Goal: Use online tool/utility: Utilize a website feature to perform a specific function

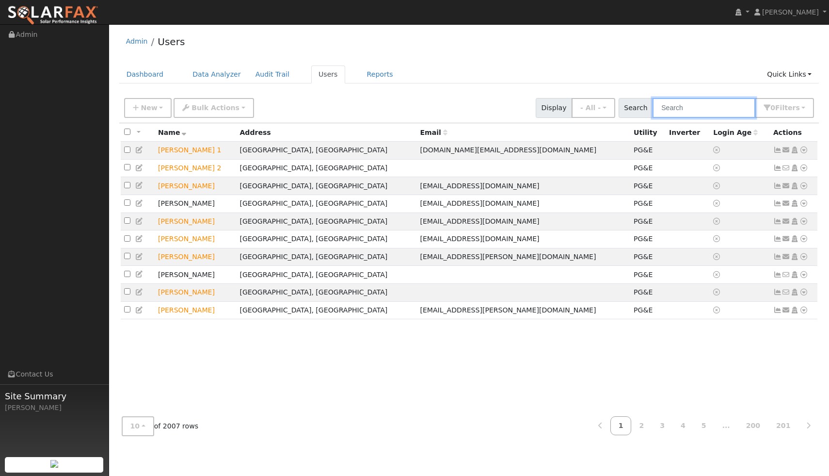
click at [699, 111] on input "text" at bounding box center [704, 108] width 103 height 20
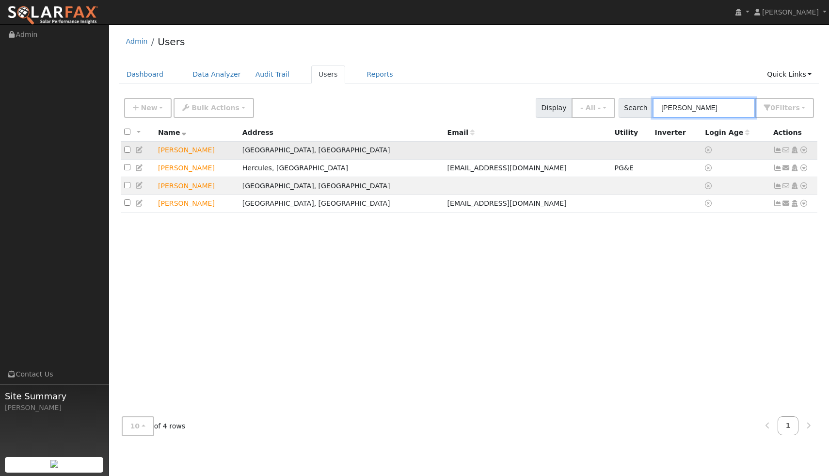
type input "[PERSON_NAME]"
click at [805, 152] on icon at bounding box center [804, 149] width 9 height 7
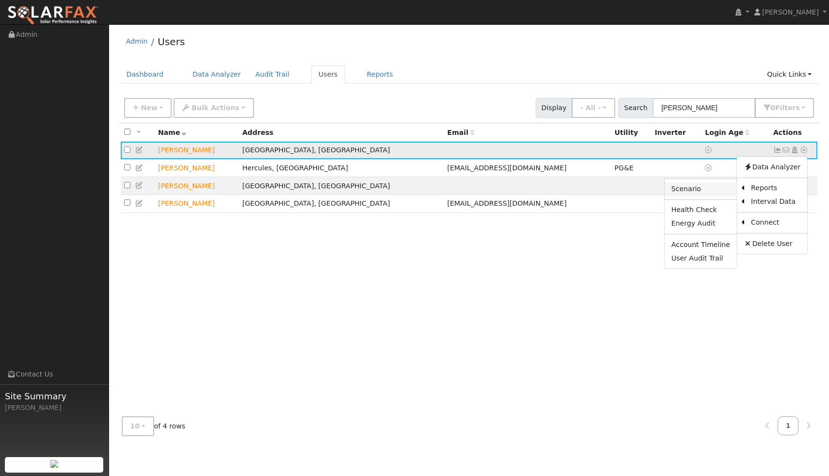
click at [701, 192] on link "Scenario" at bounding box center [701, 189] width 72 height 14
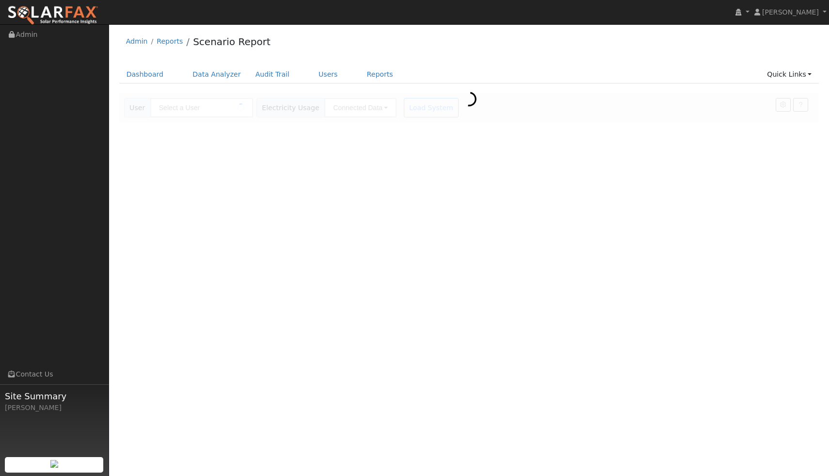
type input "[PERSON_NAME]"
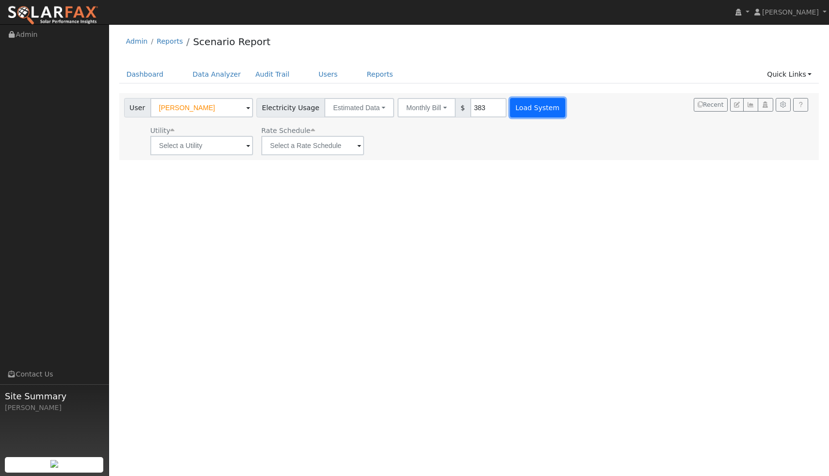
click at [524, 112] on button "Load System" at bounding box center [537, 107] width 55 height 19
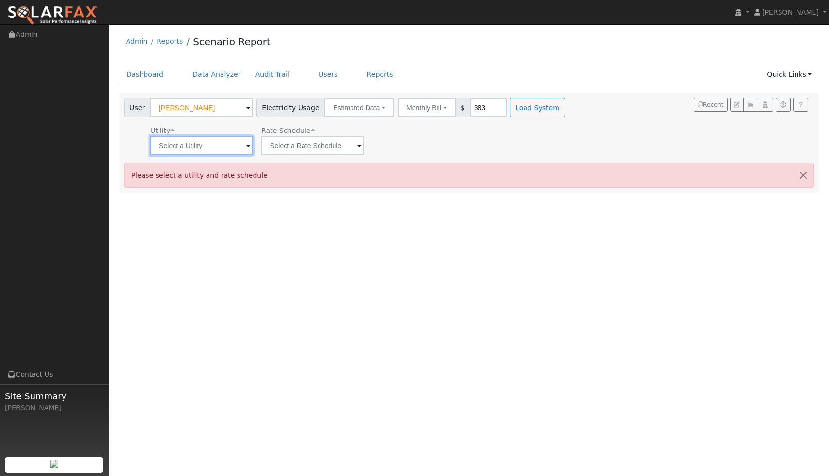
click at [229, 139] on input "text" at bounding box center [201, 145] width 103 height 19
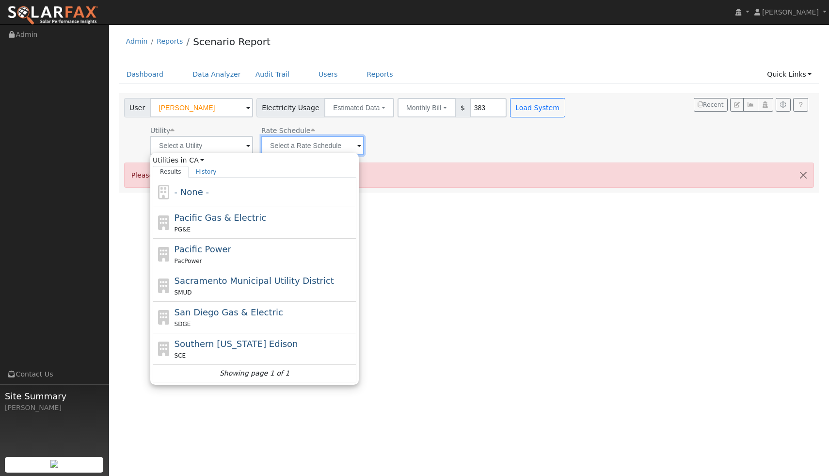
click at [296, 149] on input "text" at bounding box center [312, 145] width 103 height 19
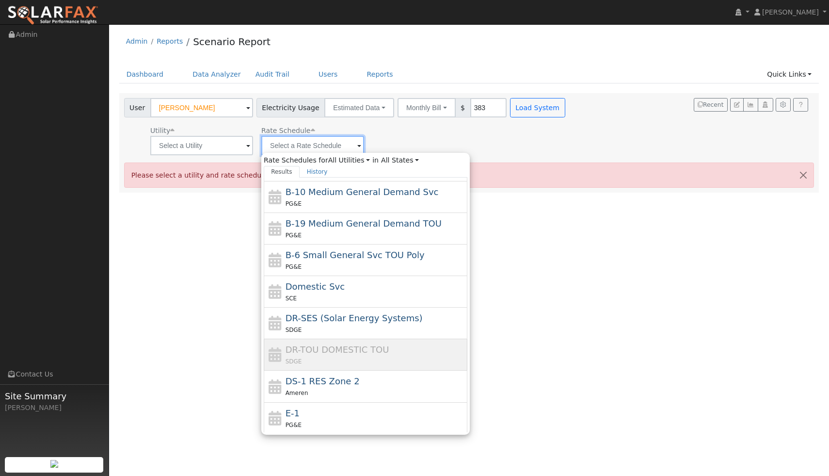
scroll to position [302, 0]
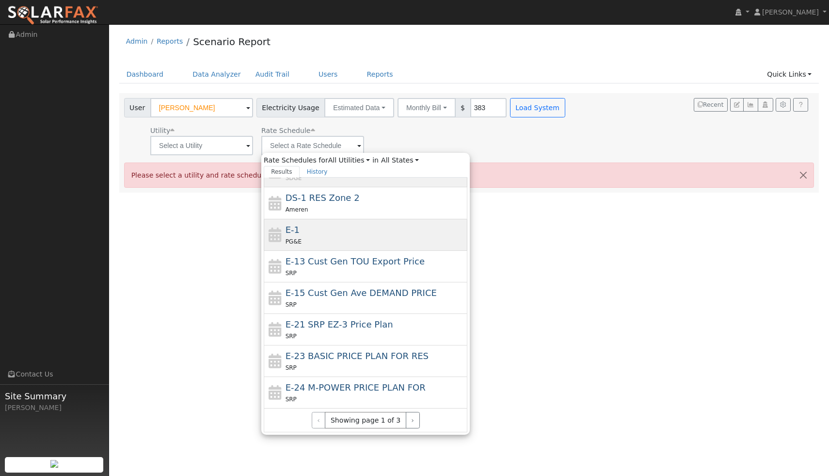
click at [303, 235] on div "E-1 PG&E" at bounding box center [376, 234] width 180 height 23
type input "E-1"
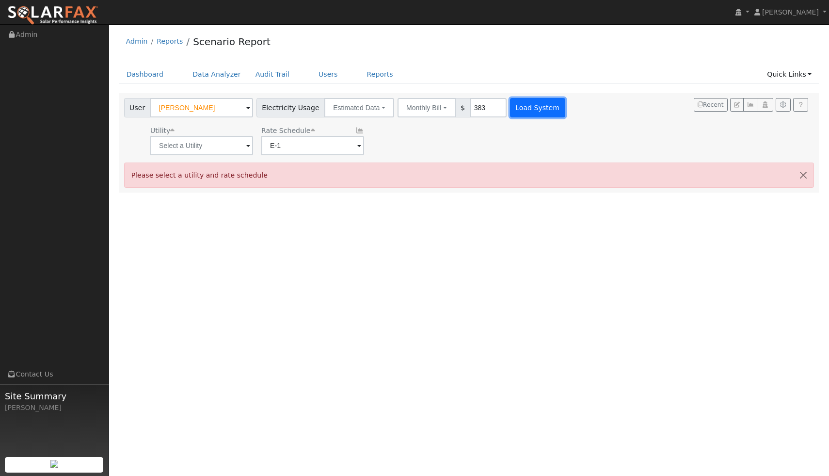
click at [524, 112] on button "Load System" at bounding box center [537, 107] width 55 height 19
click at [204, 157] on div "User Martha Castro Account Default Account Default Account 3640 Bali Place, Wes…" at bounding box center [469, 142] width 700 height 99
click at [207, 150] on input "text" at bounding box center [201, 145] width 103 height 19
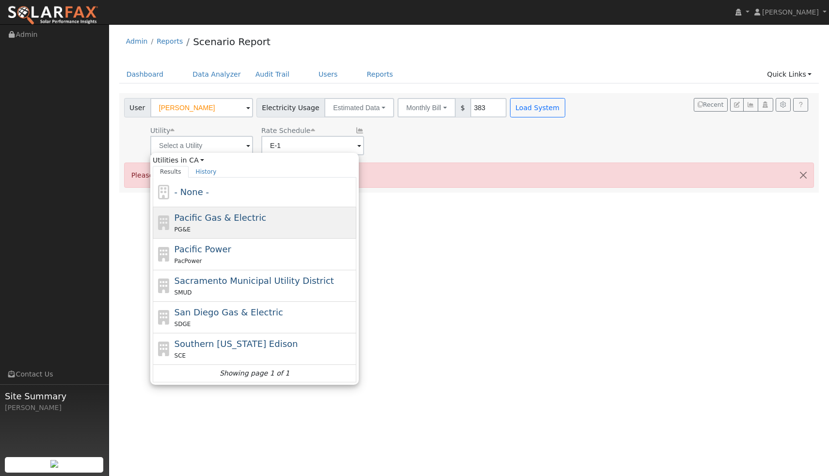
click at [206, 217] on span "Pacific Gas & Electric" at bounding box center [221, 217] width 92 height 10
type input "Pacific Gas & Electric"
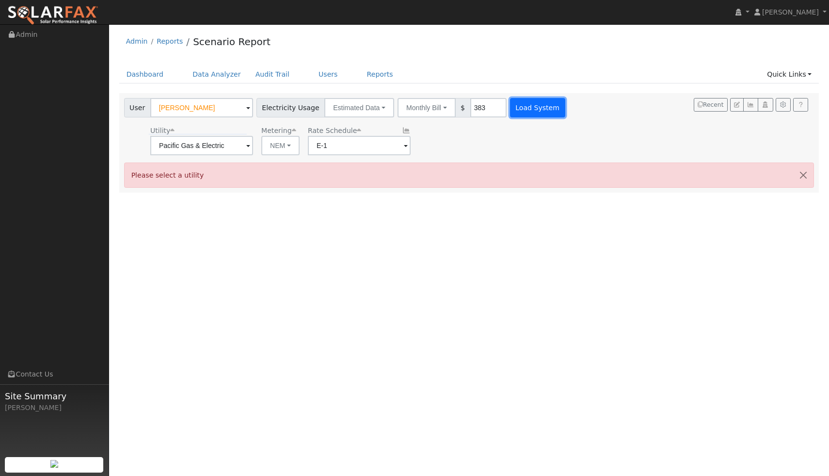
click at [527, 104] on button "Load System" at bounding box center [537, 107] width 55 height 19
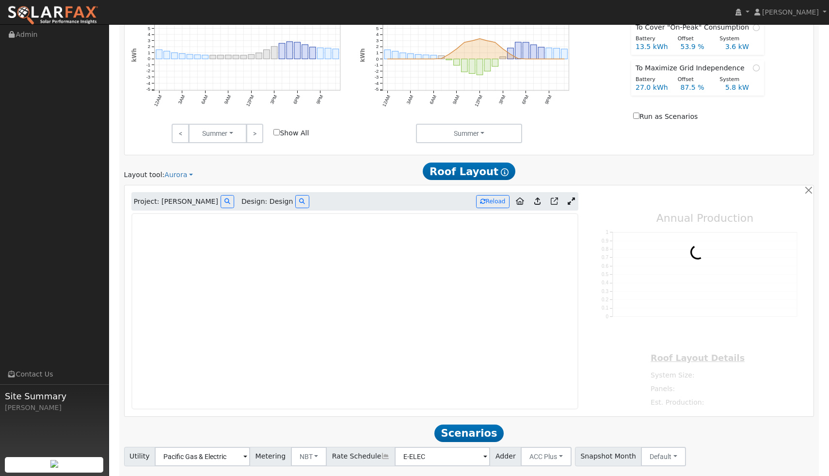
scroll to position [482, 0]
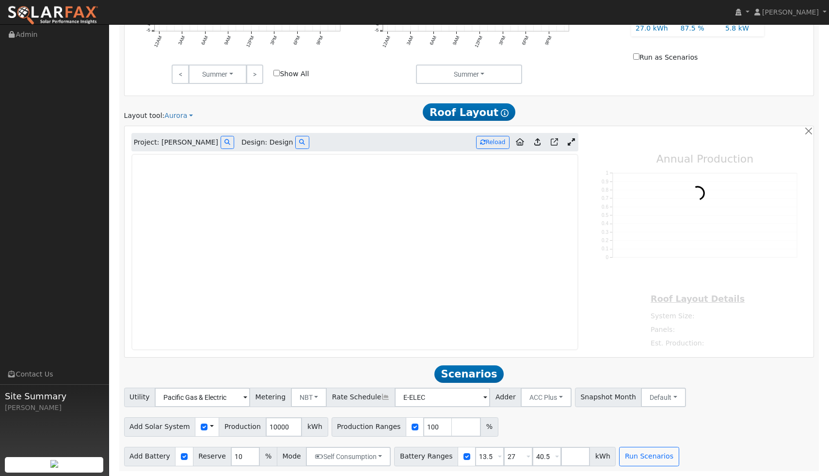
type input "12368"
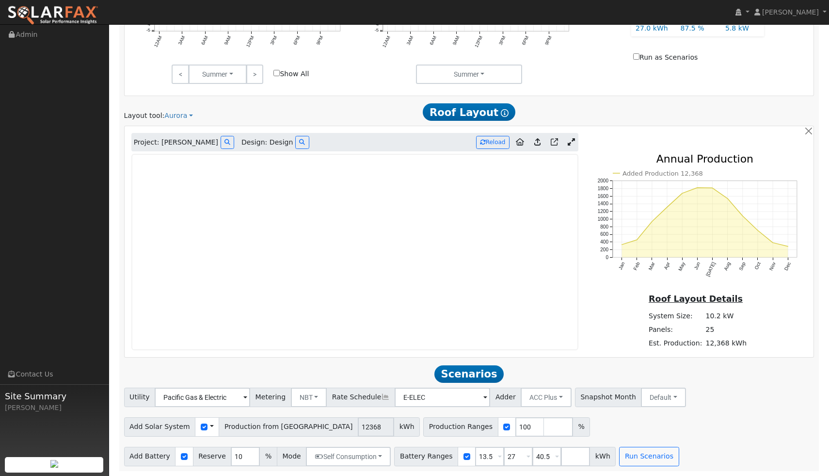
click at [572, 142] on icon at bounding box center [571, 141] width 7 height 7
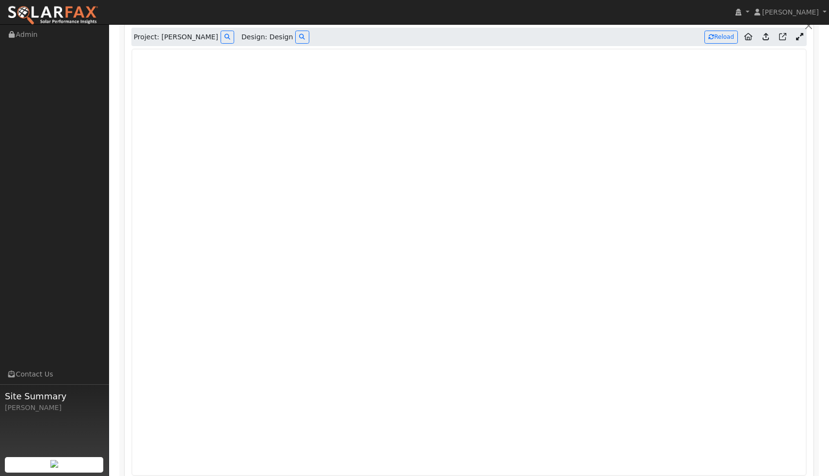
scroll to position [589, 0]
click at [765, 34] on icon at bounding box center [766, 35] width 6 height 7
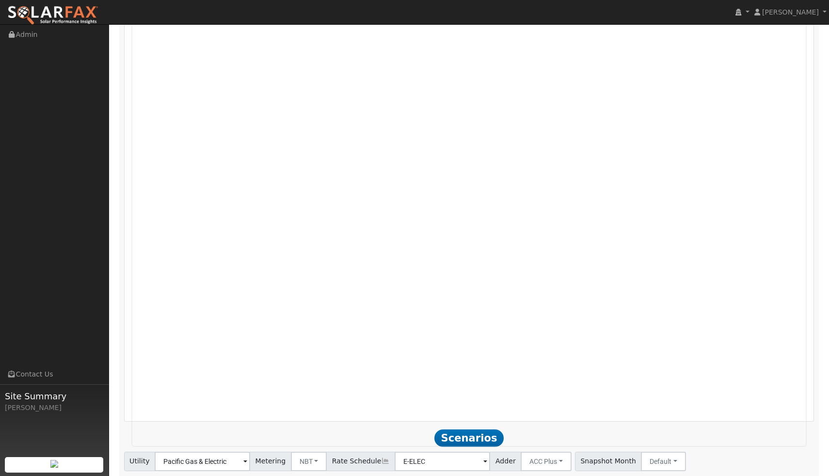
scroll to position [649, 0]
